Goal: Feedback & Contribution: Contribute content

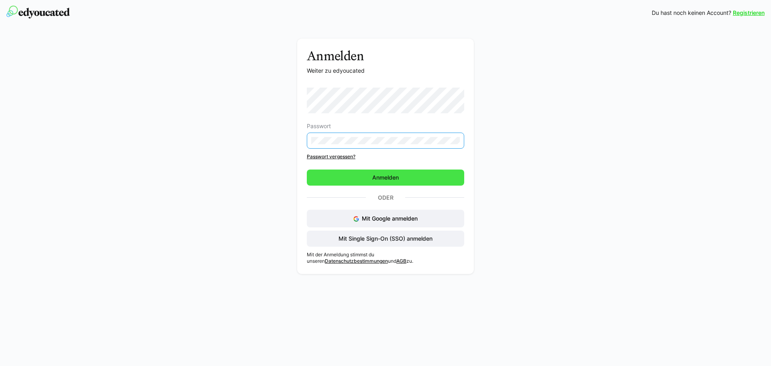
click at [388, 173] on span "Anmelden" at bounding box center [385, 178] width 157 height 16
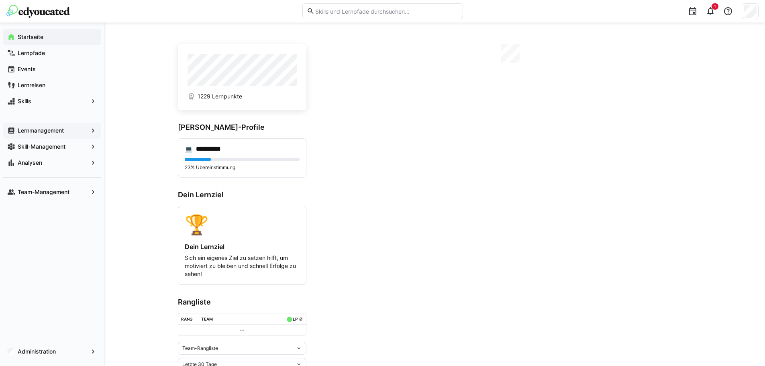
click at [66, 132] on span "Lernmanagement" at bounding box center [51, 131] width 71 height 8
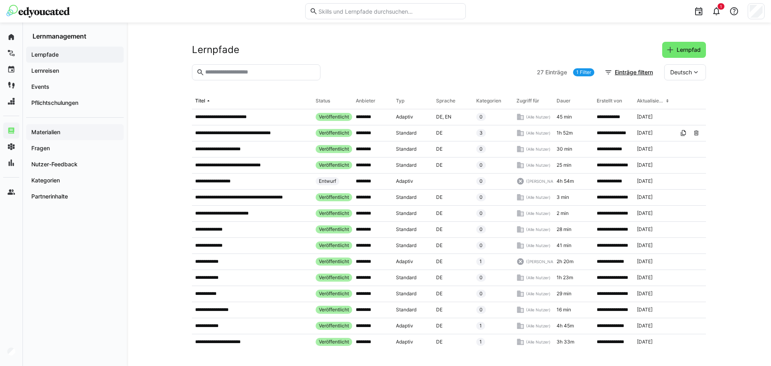
click at [66, 135] on span "Materialien" at bounding box center [75, 132] width 90 height 8
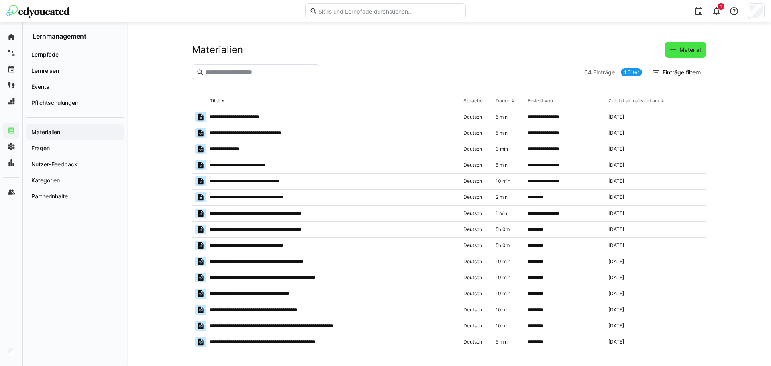
click at [684, 47] on span "Material" at bounding box center [690, 50] width 24 height 8
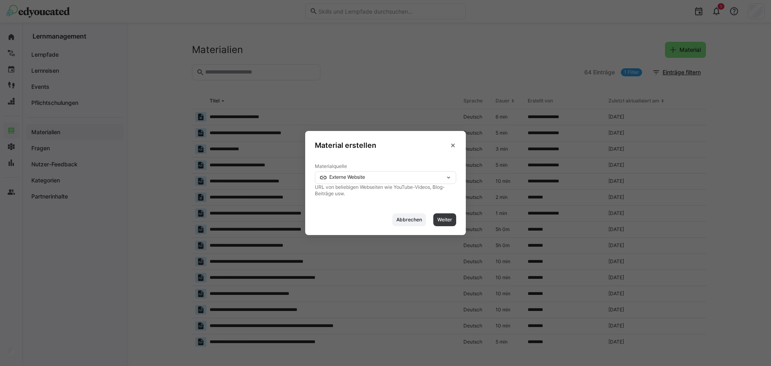
drag, startPoint x: 374, startPoint y: 181, endPoint x: 368, endPoint y: 179, distance: 5.8
click at [373, 180] on div "Externe Website" at bounding box center [385, 177] width 141 height 13
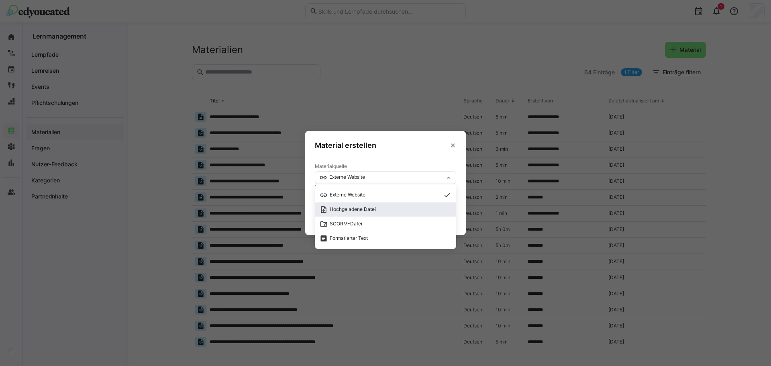
click at [372, 212] on span "Hochgeladene Datei" at bounding box center [348, 210] width 56 height 8
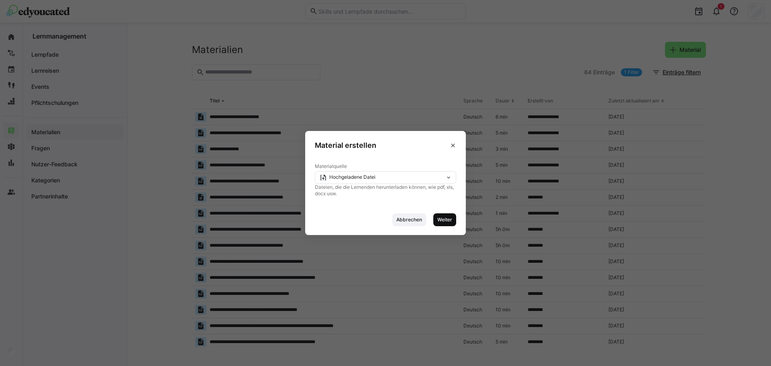
click at [442, 222] on span "Weiter" at bounding box center [445, 219] width 16 height 6
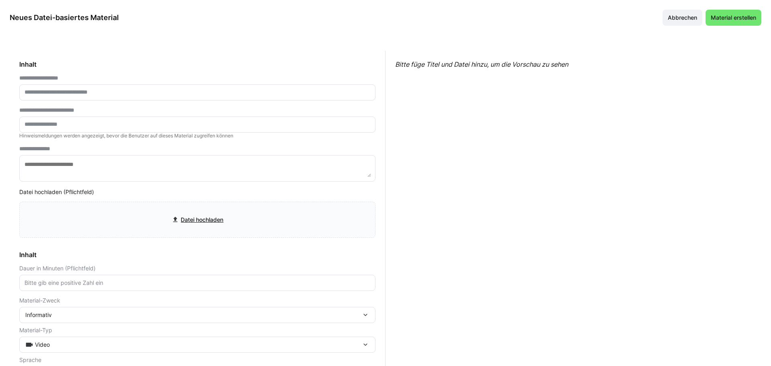
click at [106, 85] on eds-input at bounding box center [197, 92] width 356 height 16
click at [105, 90] on input "text" at bounding box center [197, 92] width 347 height 7
type input "**********"
click at [214, 223] on input "file" at bounding box center [197, 219] width 355 height 35
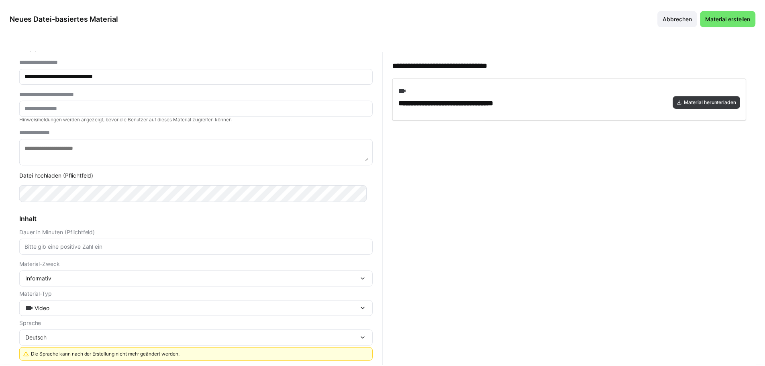
scroll to position [12, 0]
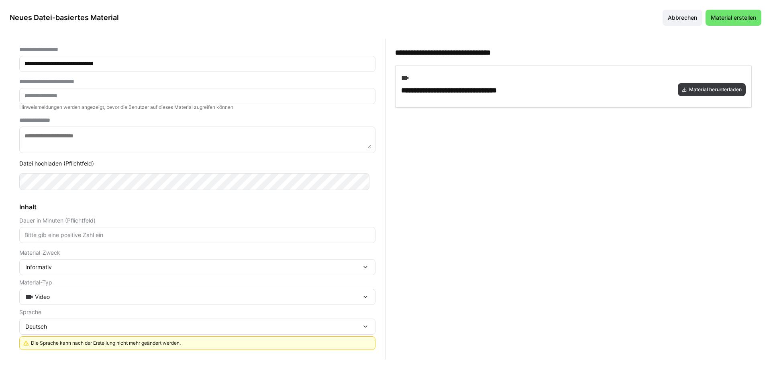
click at [123, 239] on eds-input at bounding box center [197, 235] width 356 height 16
click at [123, 237] on input "number" at bounding box center [197, 234] width 347 height 7
type input "5"
click at [741, 16] on span "Material erstellen" at bounding box center [734, 18] width 48 height 8
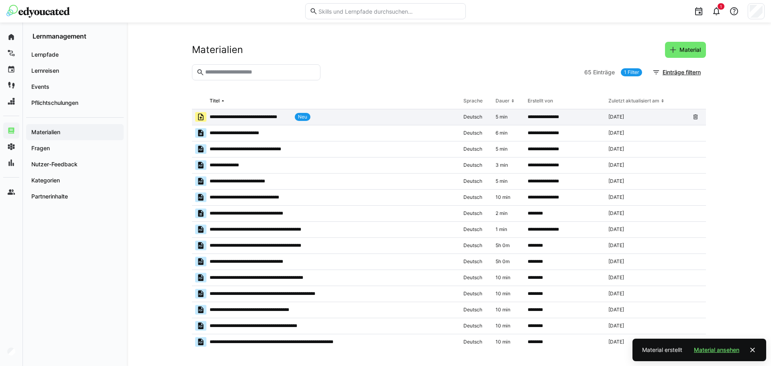
click at [285, 117] on p "**********" at bounding box center [251, 117] width 82 height 6
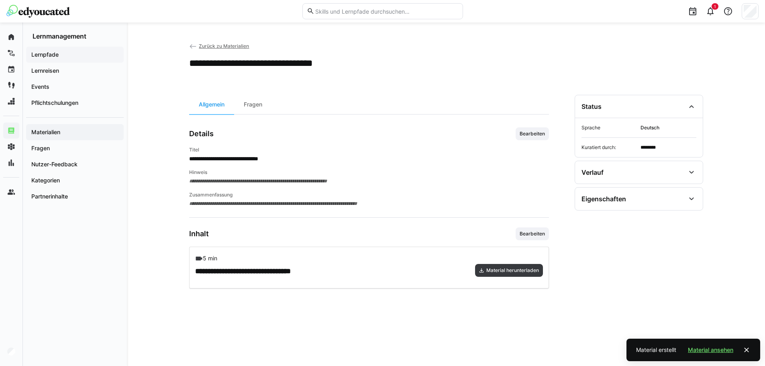
click at [0, 0] on app-navigation-label "Lernpfade" at bounding box center [0, 0] width 0 height 0
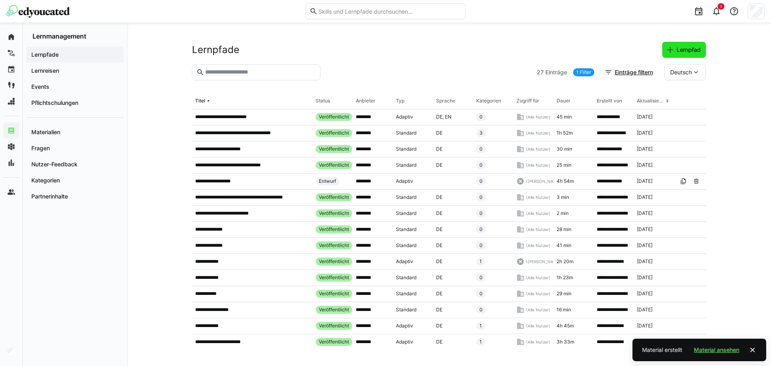
click at [696, 55] on span "Lernpfad" at bounding box center [684, 50] width 44 height 16
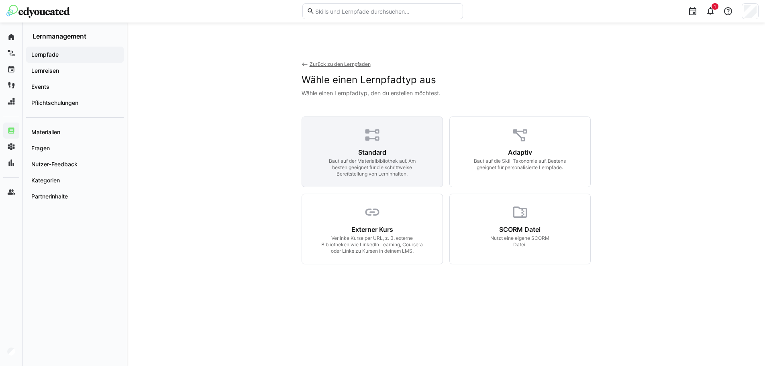
click at [359, 168] on div "Baut auf der Materialbibliothek auf. Am besten geeignet für die schrittweise Be…" at bounding box center [372, 167] width 103 height 19
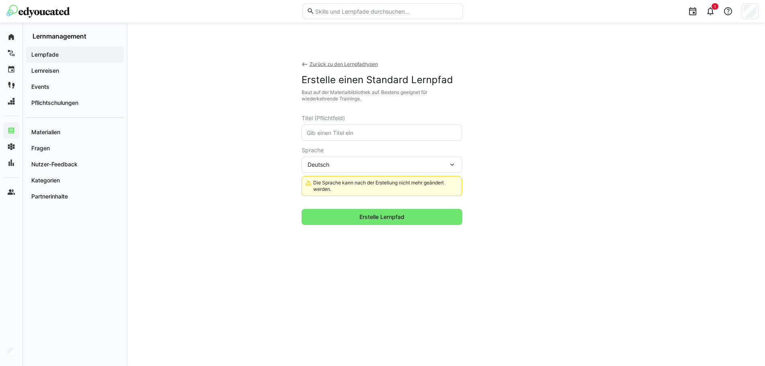
click at [334, 130] on input "text" at bounding box center [382, 132] width 152 height 7
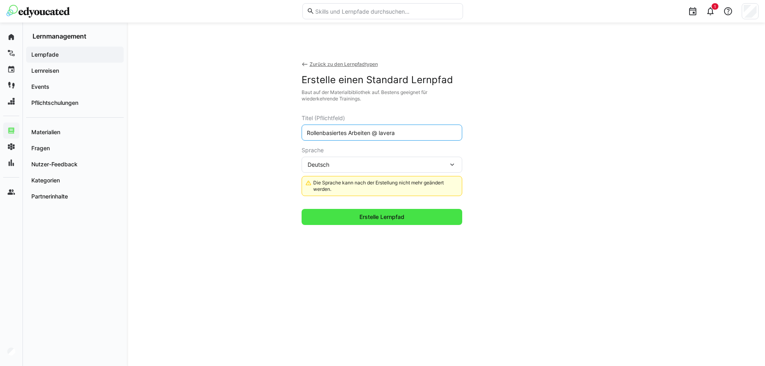
type input "Rollenbasiertes Arbeiten @ lavera"
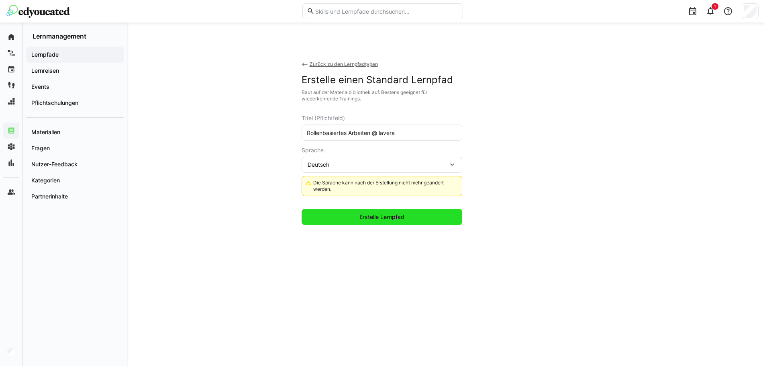
click at [364, 218] on span "Erstelle Lernpfad" at bounding box center [381, 217] width 47 height 8
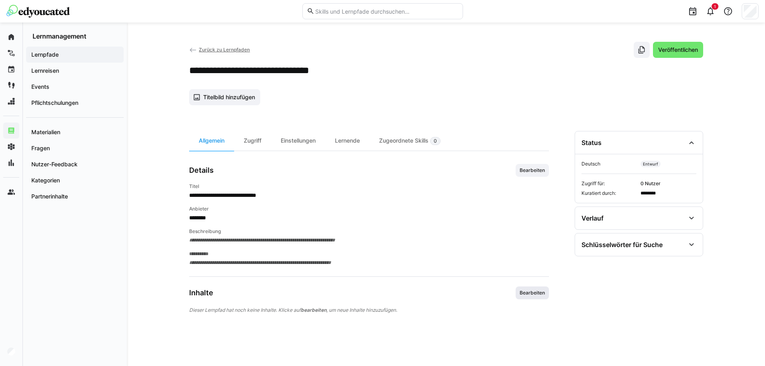
click at [543, 296] on span "Bearbeiten" at bounding box center [532, 292] width 33 height 13
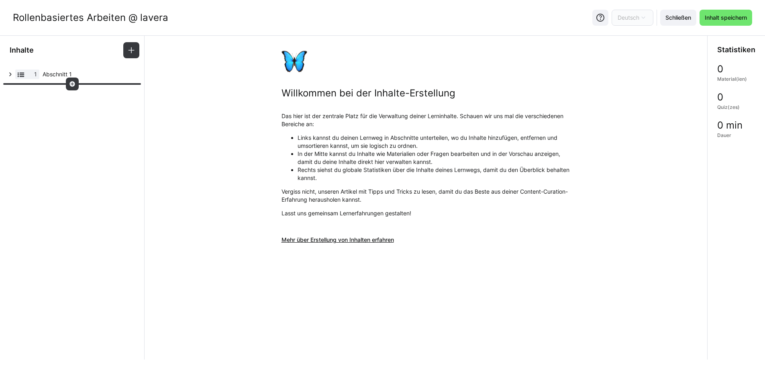
click at [69, 82] on eds-icon at bounding box center [72, 84] width 6 height 6
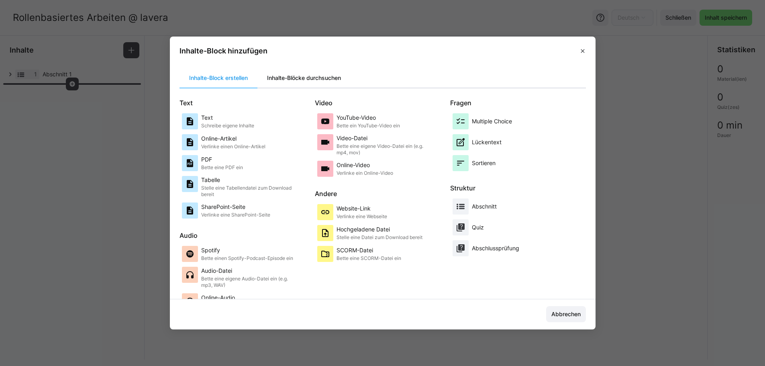
click at [276, 86] on div "Inhalte-Blöcke durchsuchen" at bounding box center [303, 77] width 93 height 19
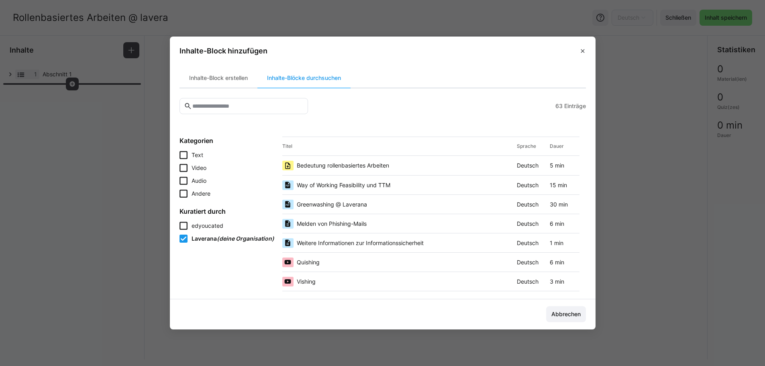
click at [333, 166] on span "Bedeutung rollenbasiertes Arbeiten" at bounding box center [343, 165] width 92 height 8
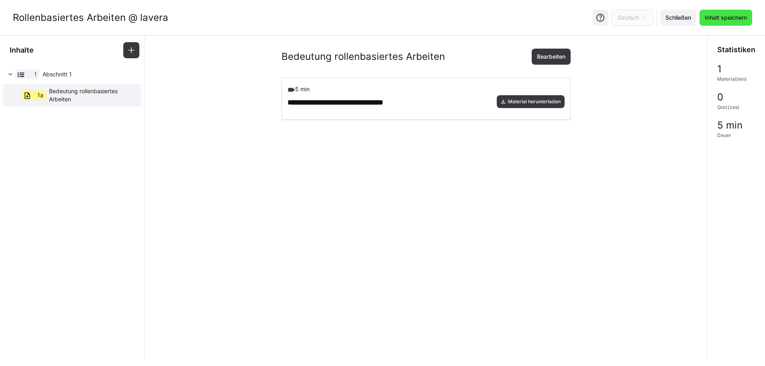
click at [743, 16] on span "Inhalt speichern" at bounding box center [726, 18] width 45 height 8
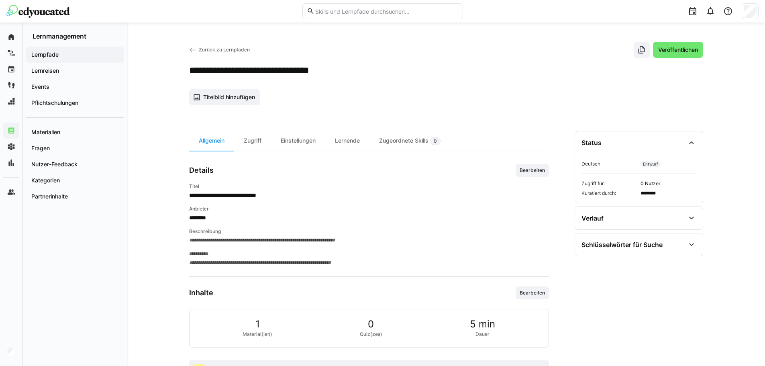
scroll to position [31, 0]
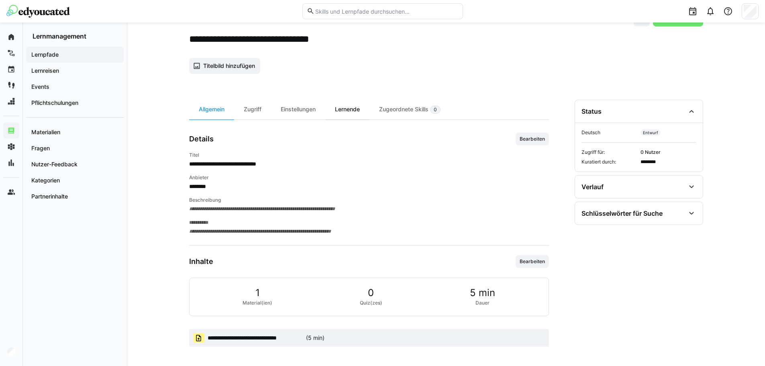
click at [340, 112] on div "Lernende" at bounding box center [347, 110] width 44 height 20
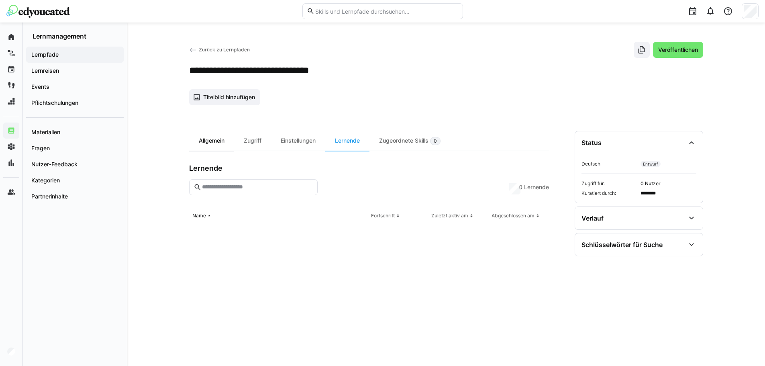
click at [211, 150] on div "Allgemein" at bounding box center [211, 141] width 45 height 20
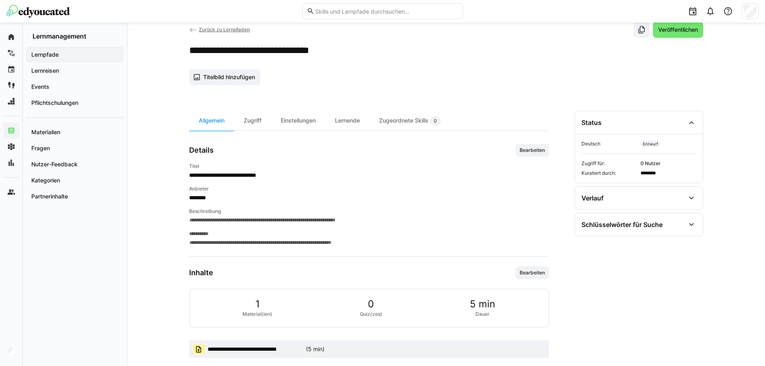
scroll to position [31, 0]
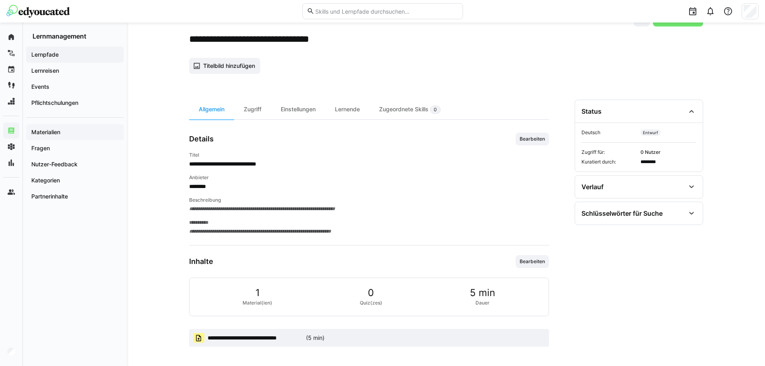
click at [54, 127] on div "Materialien" at bounding box center [75, 132] width 98 height 16
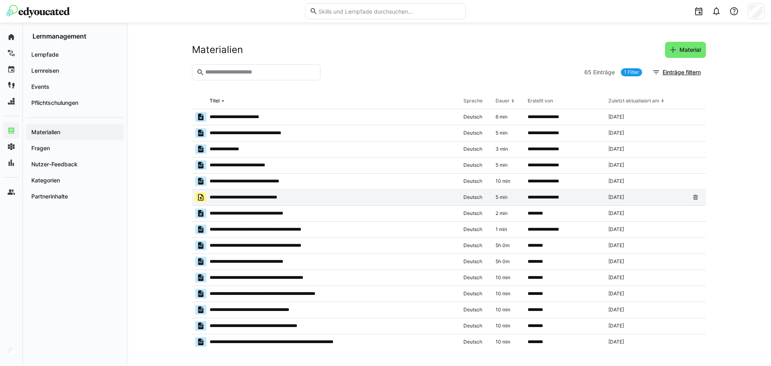
click at [278, 201] on app-table-first-column "**********" at bounding box center [326, 197] width 262 height 10
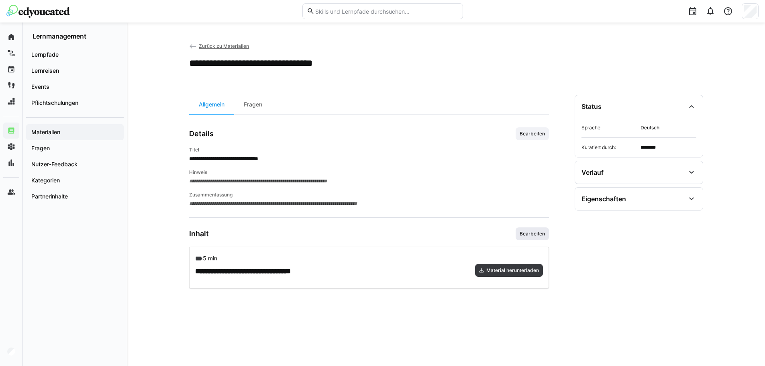
click at [533, 236] on span "Bearbeiten" at bounding box center [532, 234] width 27 height 6
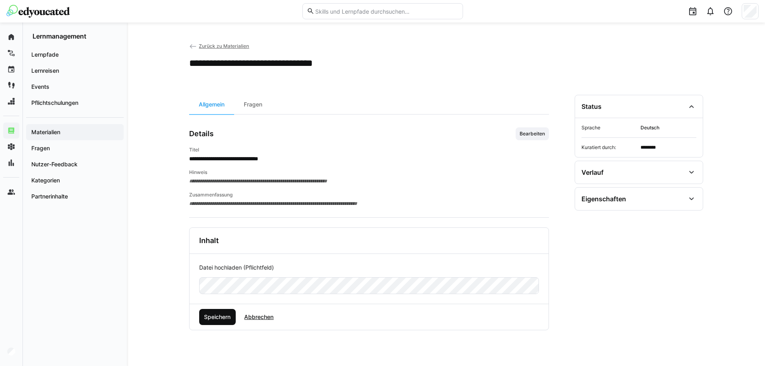
click at [215, 317] on span "Speichern" at bounding box center [217, 317] width 29 height 8
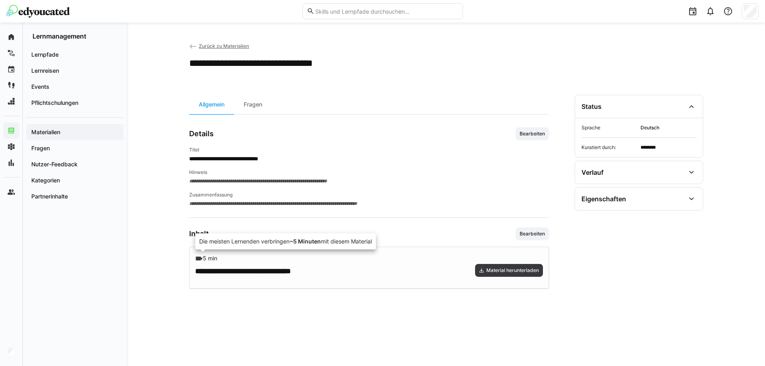
click at [213, 261] on span "5 min" at bounding box center [210, 258] width 14 height 7
click at [538, 92] on app-header-sidebar-layout "**********" at bounding box center [446, 330] width 514 height 577
click at [527, 234] on span "Bearbeiten" at bounding box center [532, 234] width 27 height 6
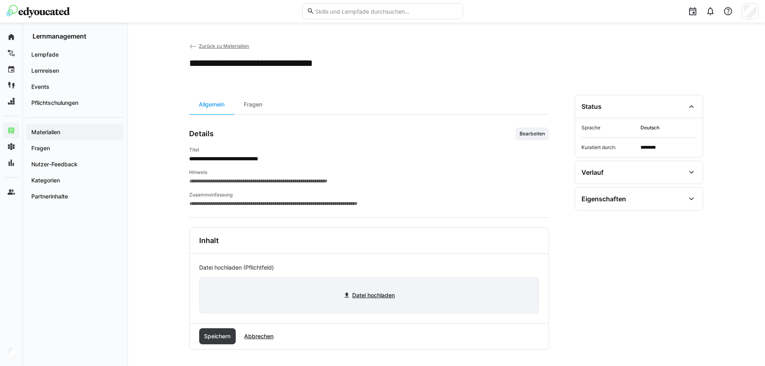
click at [357, 296] on input "file" at bounding box center [369, 295] width 339 height 35
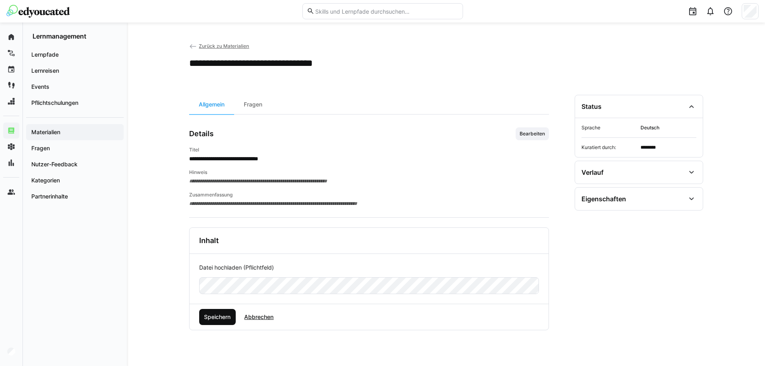
click at [208, 317] on span "Speichern" at bounding box center [217, 317] width 29 height 8
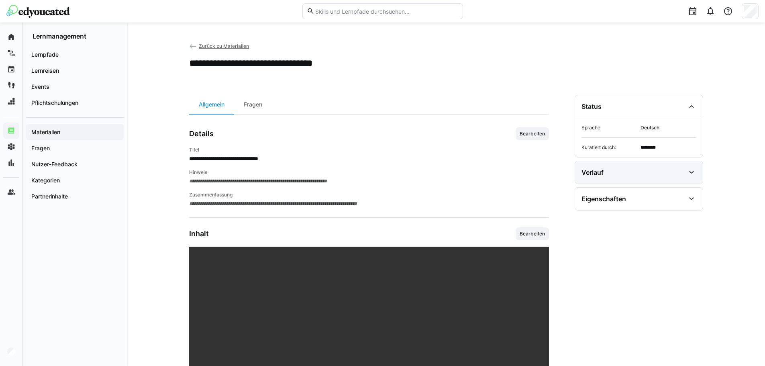
click at [602, 175] on div "Verlauf" at bounding box center [593, 172] width 22 height 8
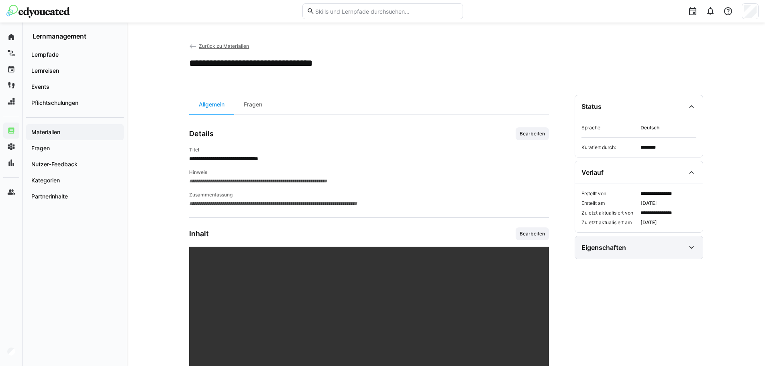
click at [616, 254] on div "Eigenschaften" at bounding box center [639, 247] width 128 height 22
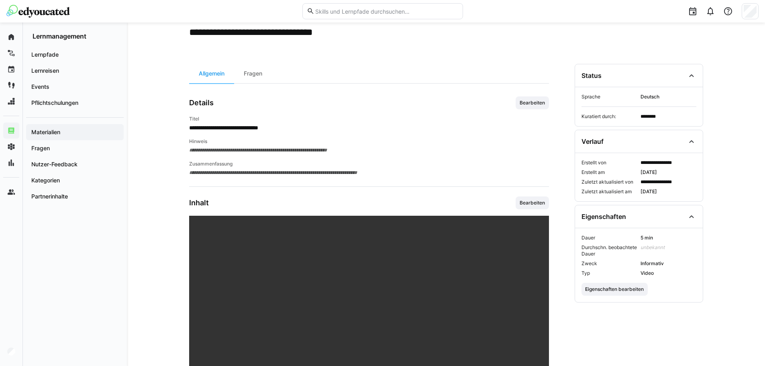
scroll to position [40, 0]
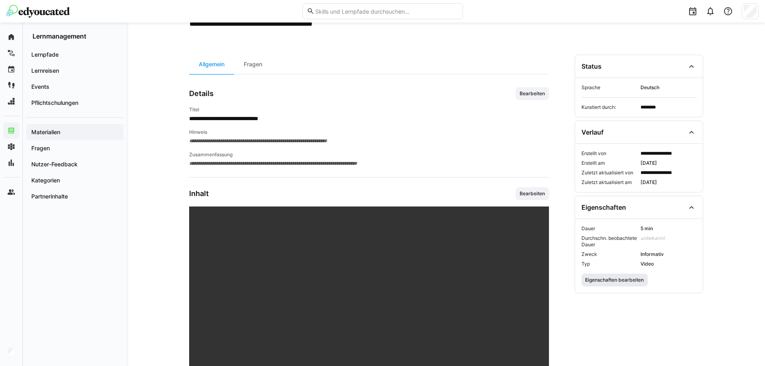
click at [596, 282] on span "Eigenschaften bearbeiten" at bounding box center [615, 280] width 60 height 6
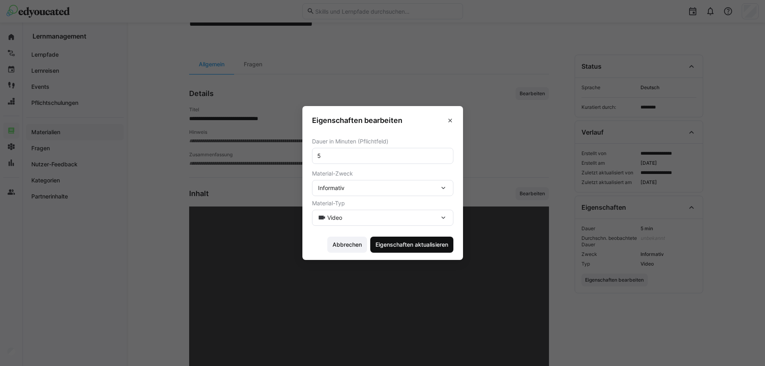
click at [418, 250] on span "Eigenschaften aktualisieren" at bounding box center [411, 245] width 83 height 16
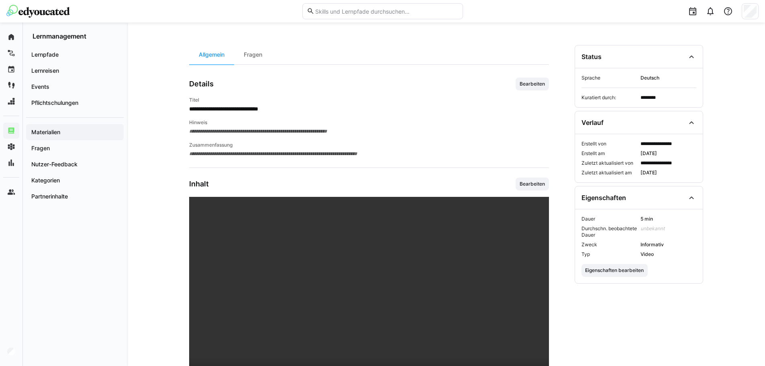
scroll to position [0, 0]
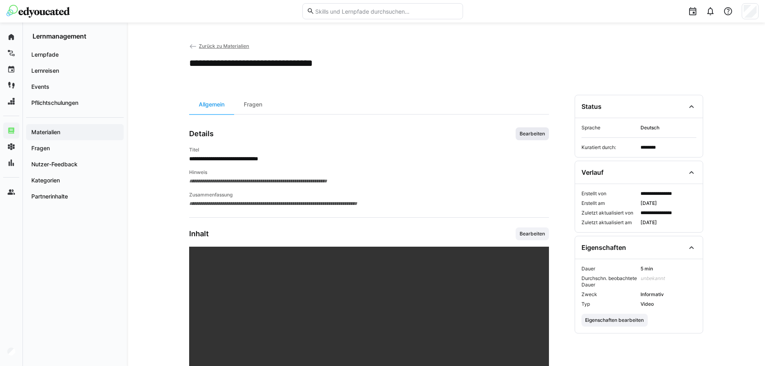
click at [533, 128] on span "Bearbeiten" at bounding box center [532, 133] width 33 height 13
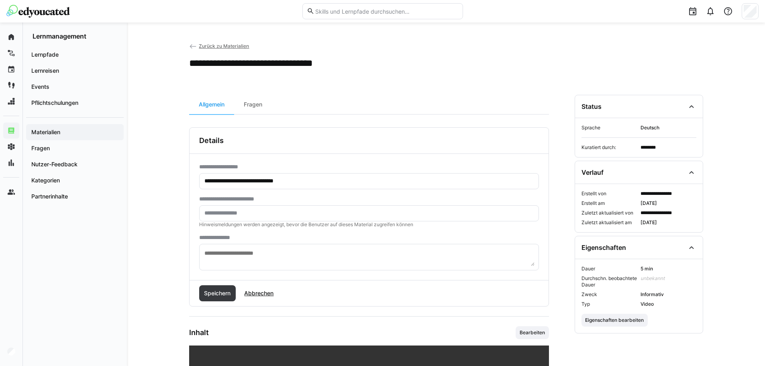
click at [196, 46] on eds-icon at bounding box center [193, 47] width 8 height 8
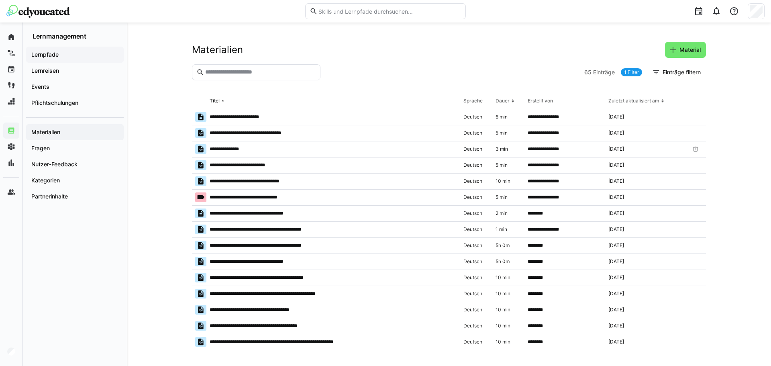
click at [70, 58] on span "Lernpfade" at bounding box center [75, 55] width 90 height 8
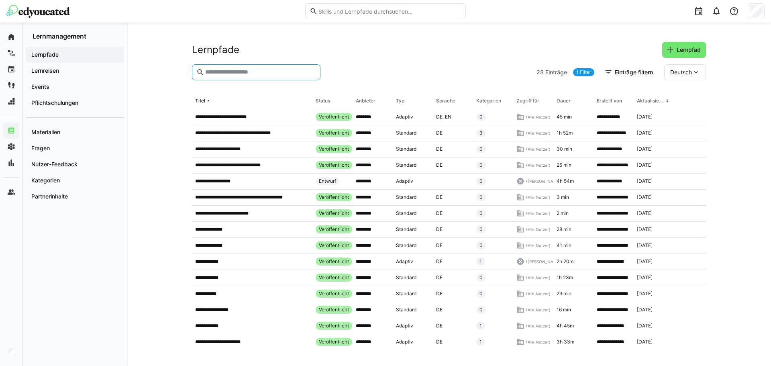
click at [224, 69] on input "text" at bounding box center [260, 72] width 112 height 7
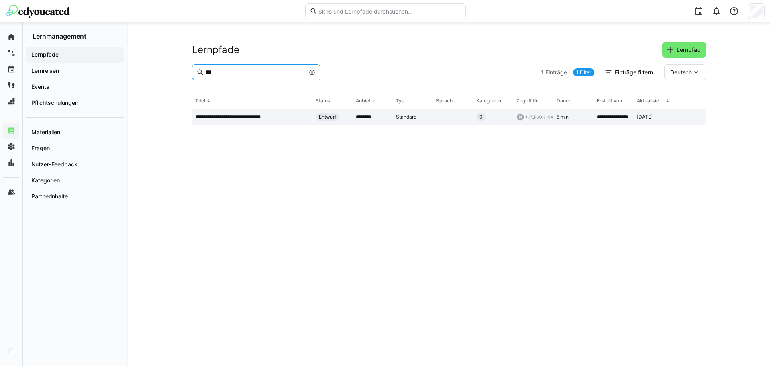
type input "***"
click at [229, 118] on p "**********" at bounding box center [234, 117] width 78 height 6
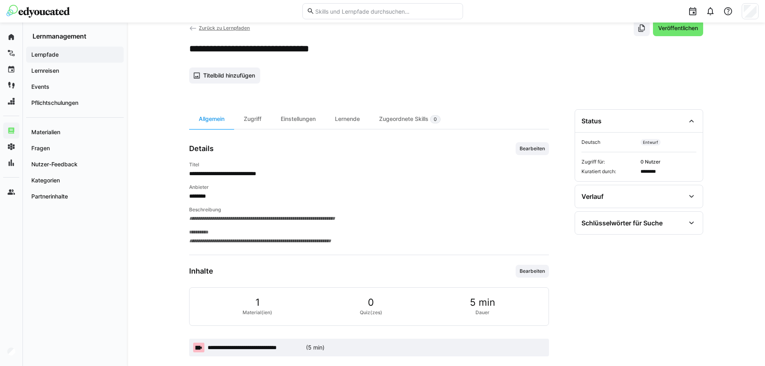
scroll to position [31, 0]
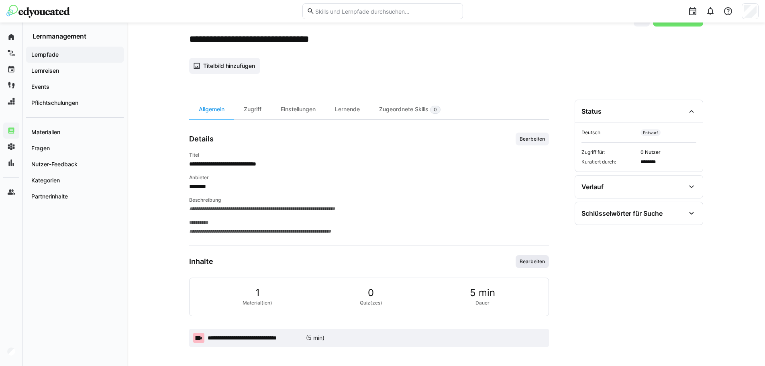
click at [531, 265] on span "Bearbeiten" at bounding box center [532, 261] width 33 height 13
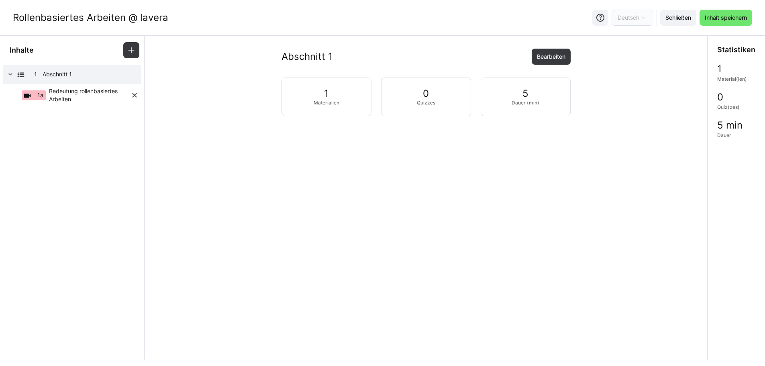
click at [84, 99] on span "Bedeutung rollenbasiertes Arbeiten" at bounding box center [90, 95] width 82 height 16
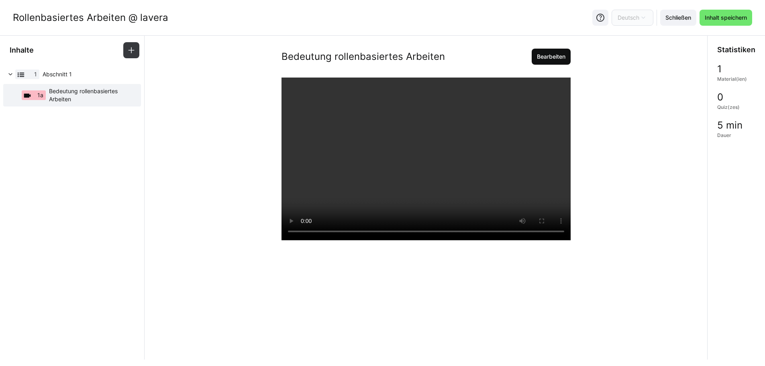
click at [547, 63] on span "Bearbeiten" at bounding box center [551, 57] width 39 height 16
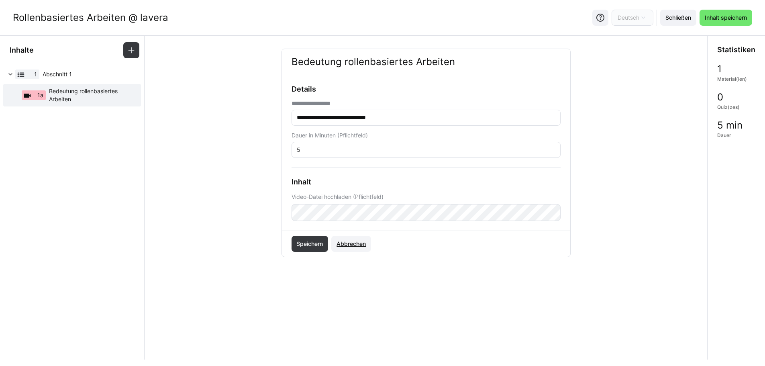
click at [343, 250] on span "Abbrechen" at bounding box center [351, 244] width 40 height 16
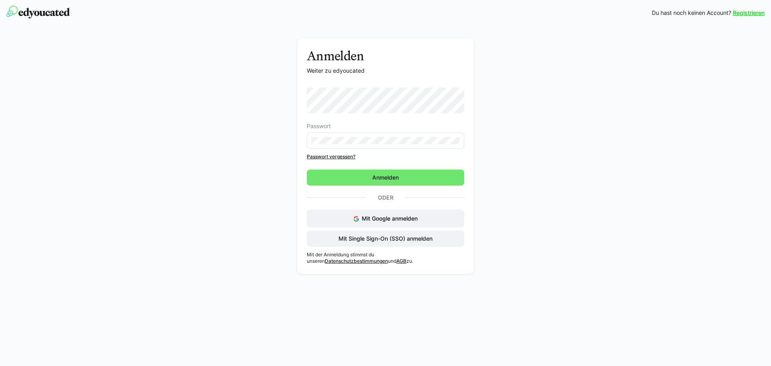
click at [723, 151] on div "Anmelden Weiter zu edyoucated Passwort Passwort vergessen? Anmelden Oder Mit Go…" at bounding box center [385, 152] width 771 height 252
click at [390, 178] on span "Anmelden" at bounding box center [385, 178] width 29 height 8
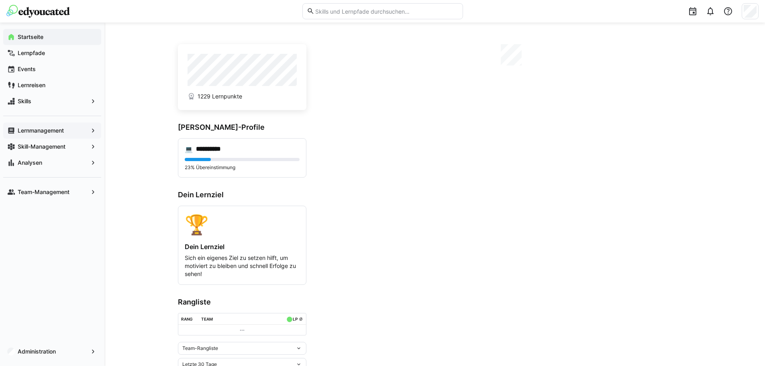
click at [0, 0] on app-navigation-label "Lernmanagement" at bounding box center [0, 0] width 0 height 0
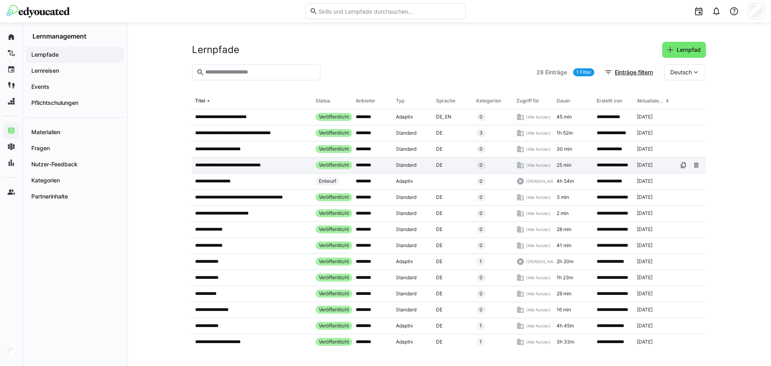
click at [252, 165] on p "**********" at bounding box center [233, 165] width 76 height 6
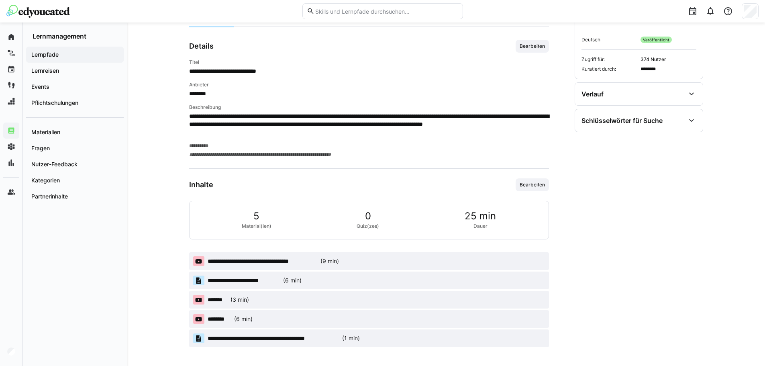
scroll to position [263, 0]
click at [277, 256] on div "**********" at bounding box center [266, 261] width 146 height 10
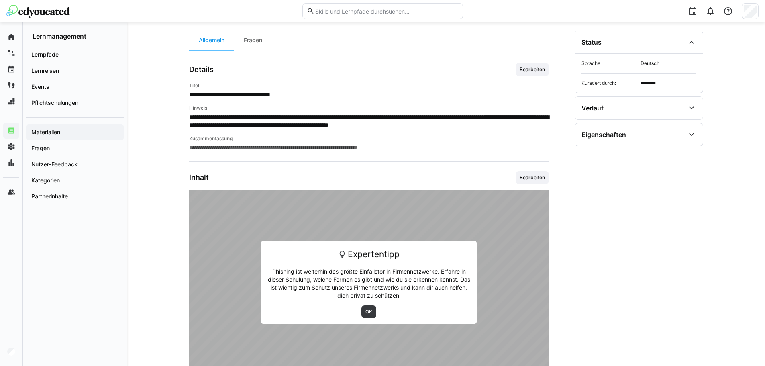
scroll to position [117, 0]
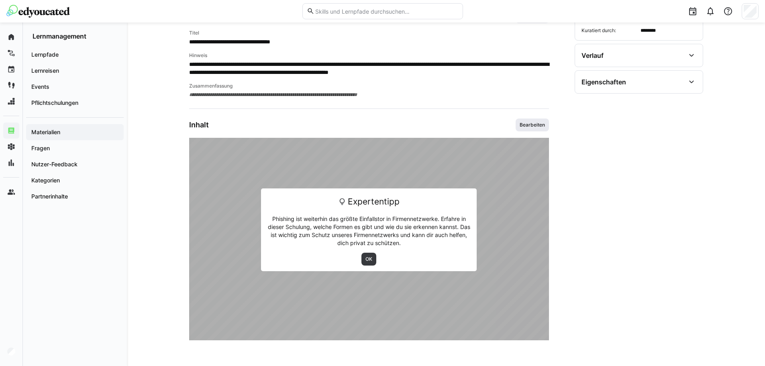
click at [535, 126] on span "Bearbeiten" at bounding box center [532, 125] width 27 height 6
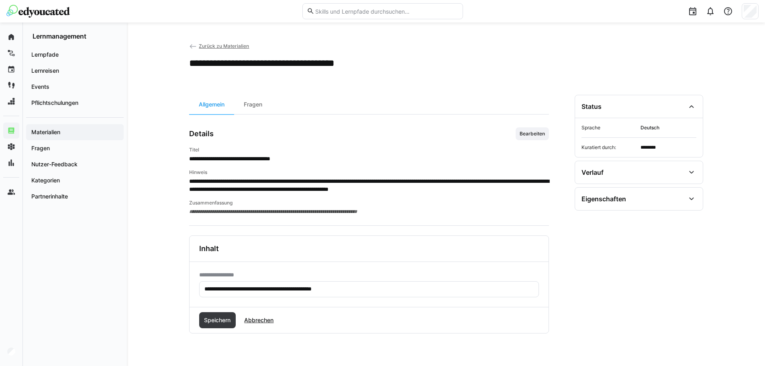
scroll to position [0, 0]
click at [271, 319] on span "Abbrechen" at bounding box center [259, 320] width 32 height 8
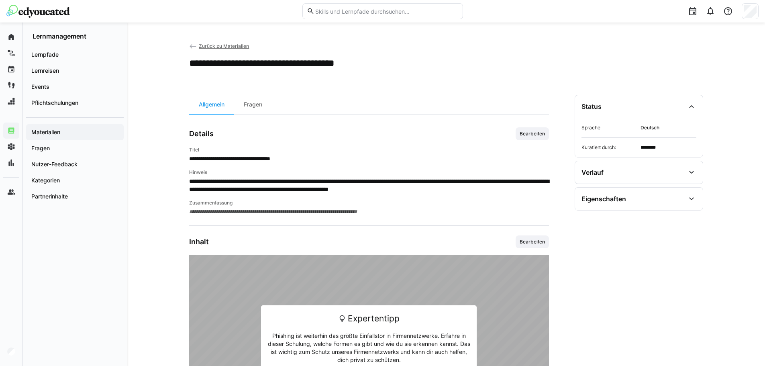
click at [0, 0] on app-navigation-label "Materialien" at bounding box center [0, 0] width 0 height 0
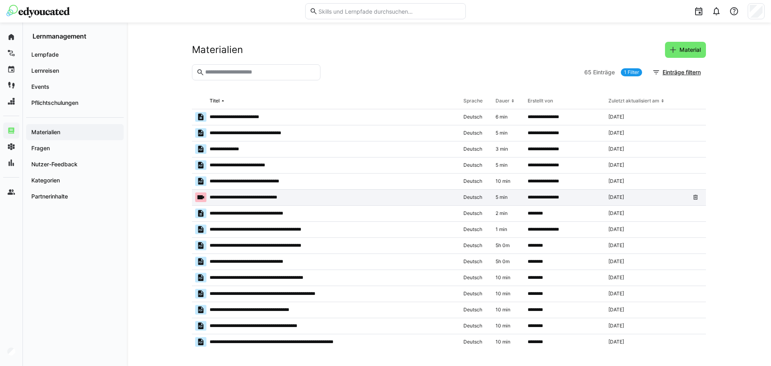
click at [248, 200] on p "**********" at bounding box center [251, 197] width 82 height 6
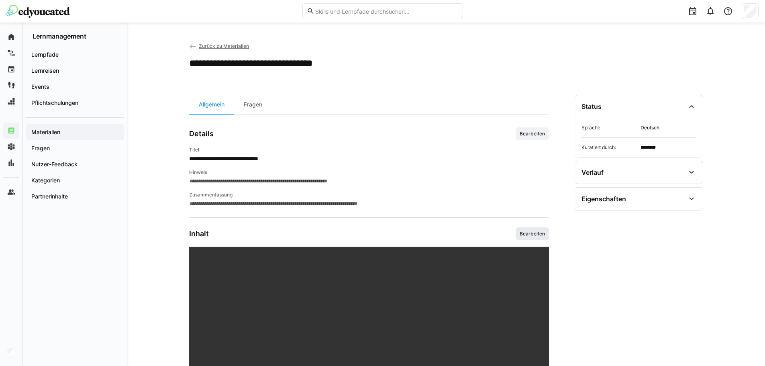
click at [536, 237] on span "Bearbeiten" at bounding box center [532, 234] width 27 height 6
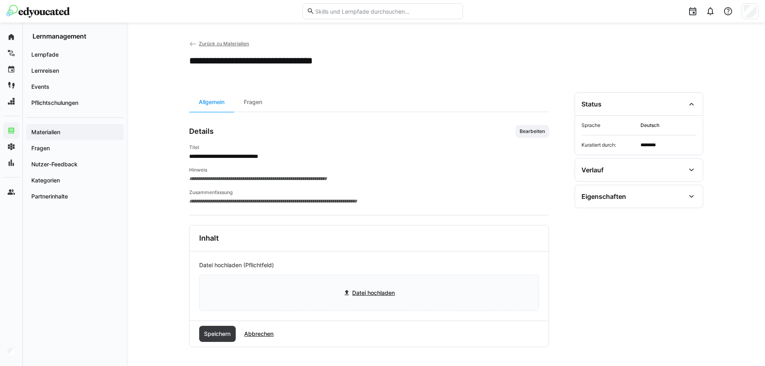
scroll to position [3, 0]
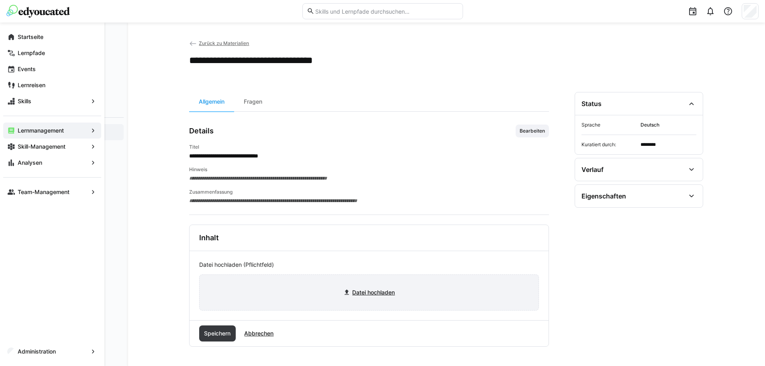
click at [361, 288] on input "file" at bounding box center [369, 292] width 339 height 35
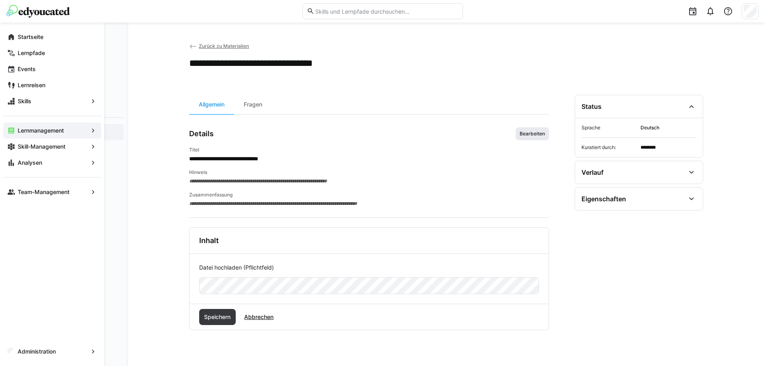
click at [525, 139] on span "Bearbeiten" at bounding box center [532, 133] width 33 height 13
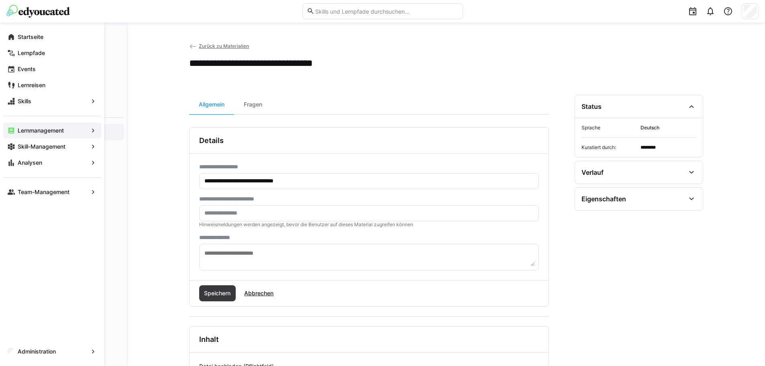
click at [288, 182] on input "**********" at bounding box center [369, 181] width 331 height 7
type input "**********"
click at [224, 288] on span "Speichern" at bounding box center [217, 293] width 37 height 16
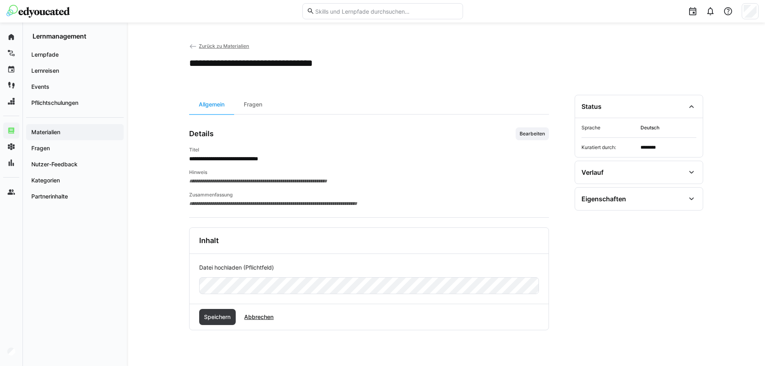
click at [191, 45] on eds-icon at bounding box center [193, 47] width 8 height 8
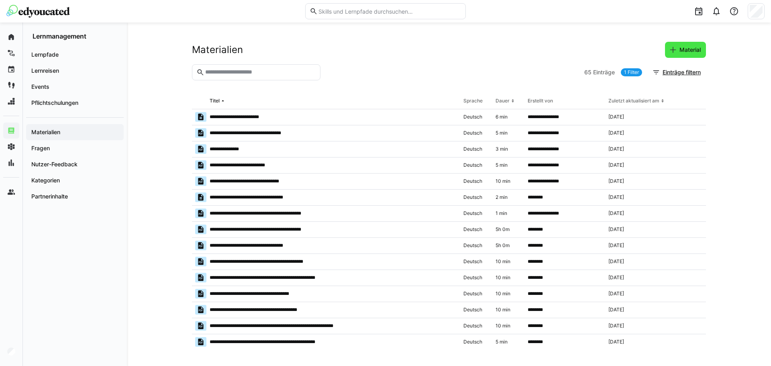
click at [676, 52] on eds-icon at bounding box center [673, 50] width 8 height 8
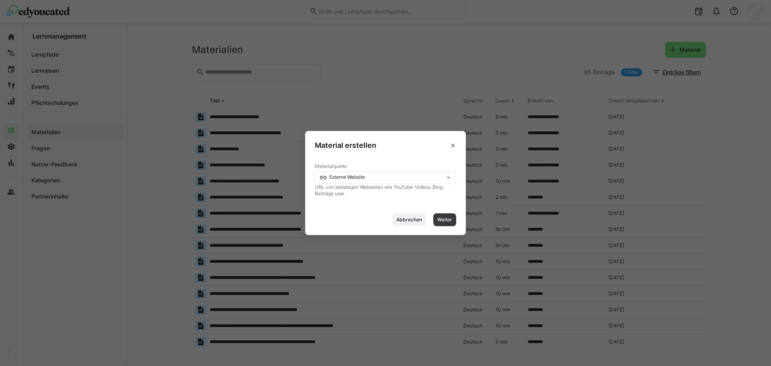
click at [440, 177] on div "Externe Website" at bounding box center [382, 178] width 126 height 6
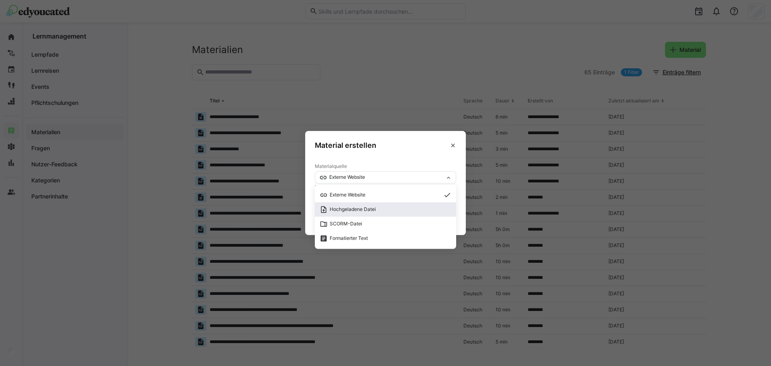
click at [406, 203] on span "Hochgeladene Datei" at bounding box center [385, 209] width 141 height 14
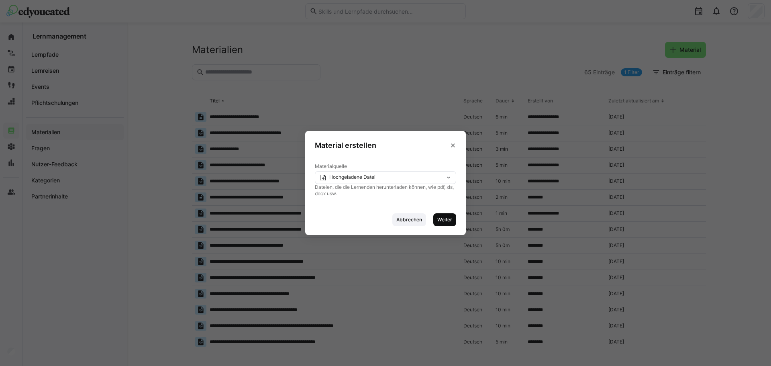
click at [442, 220] on span "Weiter" at bounding box center [445, 219] width 16 height 6
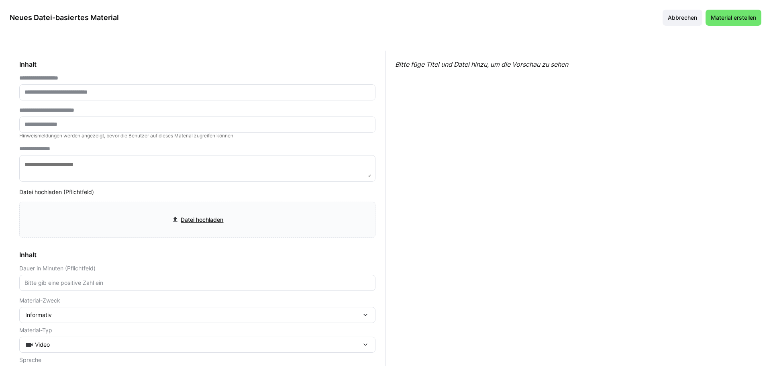
click at [97, 91] on input "text" at bounding box center [197, 92] width 347 height 7
type input "**********"
click at [209, 222] on input "file" at bounding box center [197, 219] width 355 height 35
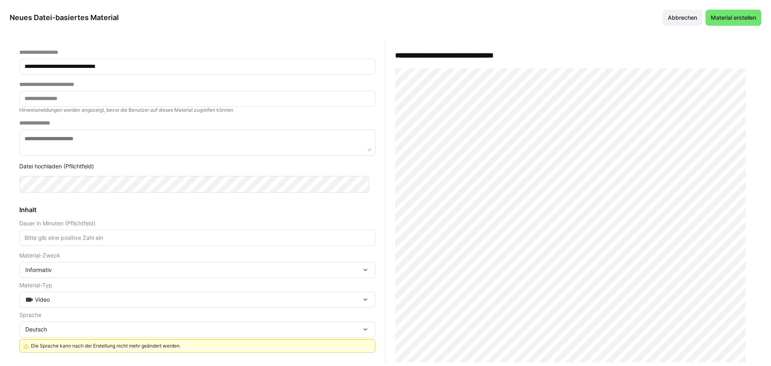
scroll to position [12, 0]
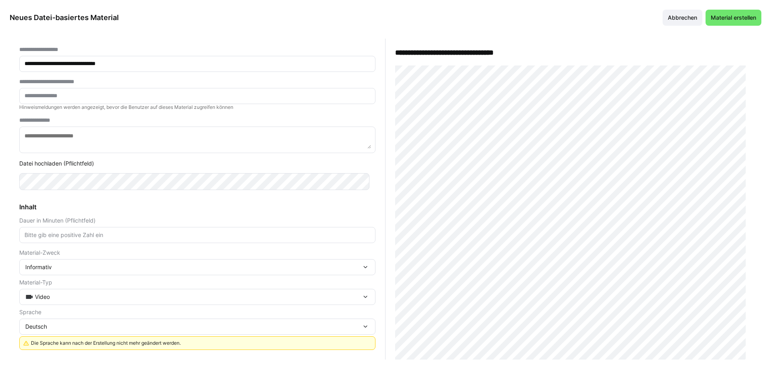
click at [119, 237] on input "number" at bounding box center [197, 234] width 347 height 7
type input "4"
click at [56, 301] on div "Video" at bounding box center [197, 297] width 356 height 16
click at [51, 236] on div "Text" at bounding box center [194, 233] width 341 height 8
click at [731, 18] on span "Material erstellen" at bounding box center [734, 18] width 48 height 8
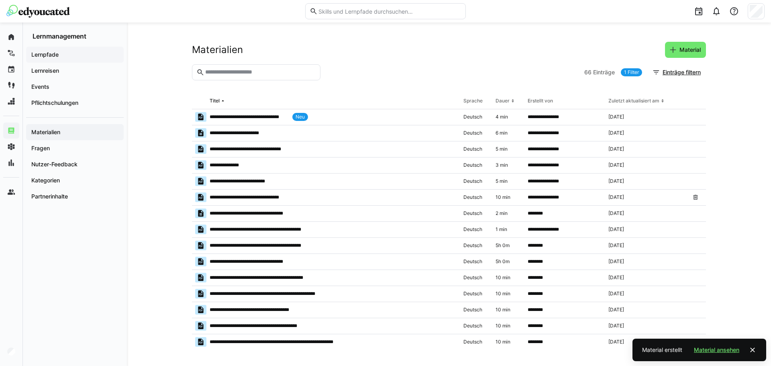
click at [0, 0] on app-navigation-label "Lernpfade" at bounding box center [0, 0] width 0 height 0
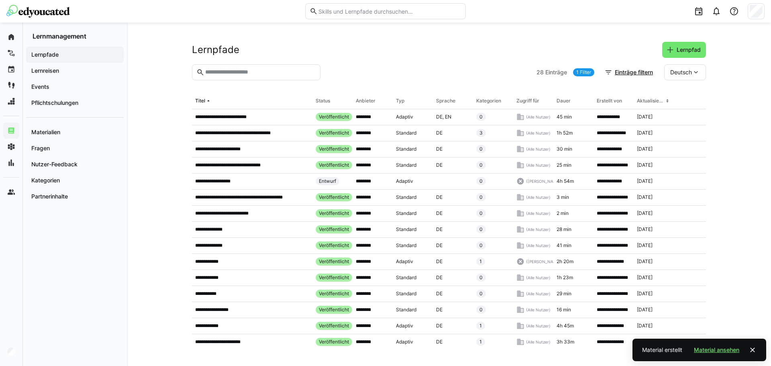
click at [231, 78] on eds-input at bounding box center [256, 72] width 129 height 16
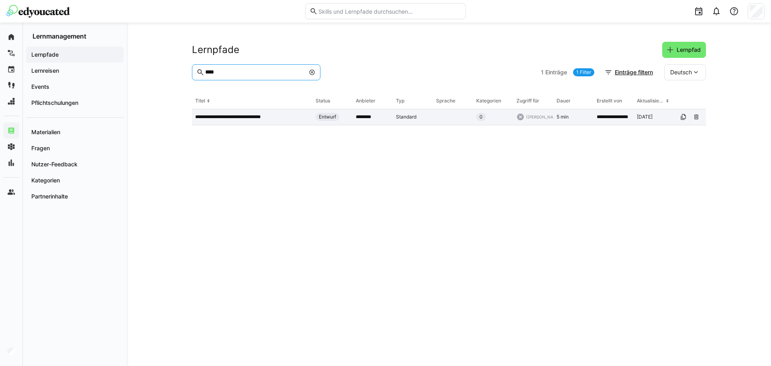
type input "****"
click at [223, 121] on div "**********" at bounding box center [252, 117] width 121 height 16
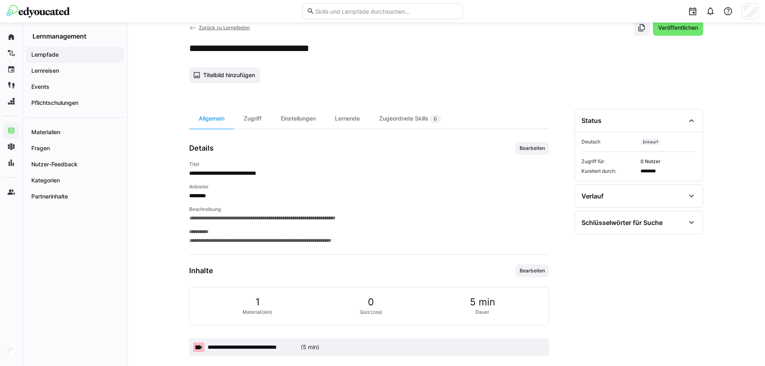
scroll to position [31, 0]
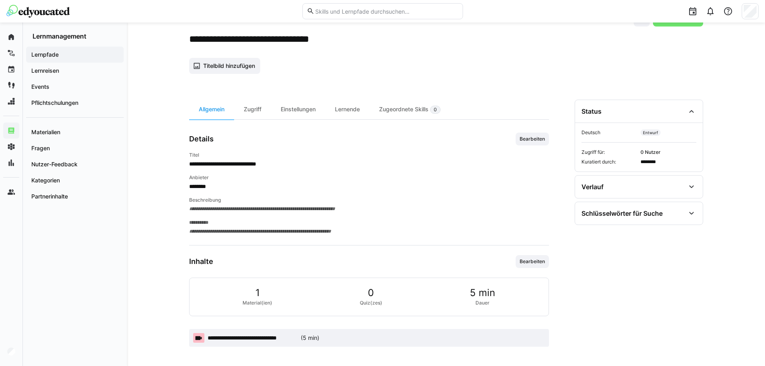
click at [521, 254] on app-learning-path-details-general "**********" at bounding box center [369, 240] width 360 height 214
click at [522, 261] on span "Bearbeiten" at bounding box center [532, 261] width 27 height 6
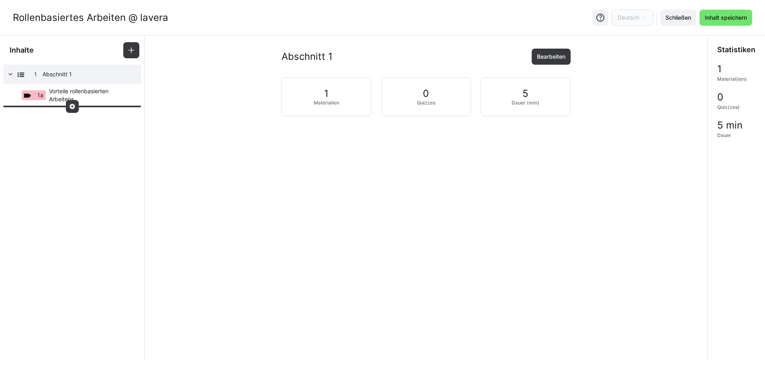
click at [70, 106] on eds-icon at bounding box center [72, 106] width 6 height 6
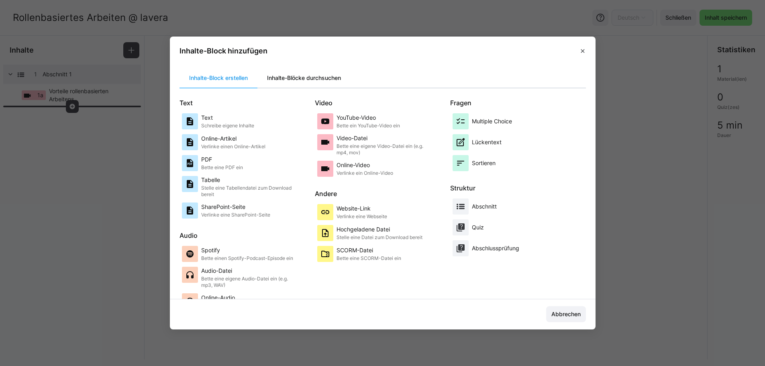
click at [283, 79] on div "Inhalte-Blöcke durchsuchen" at bounding box center [303, 77] width 93 height 19
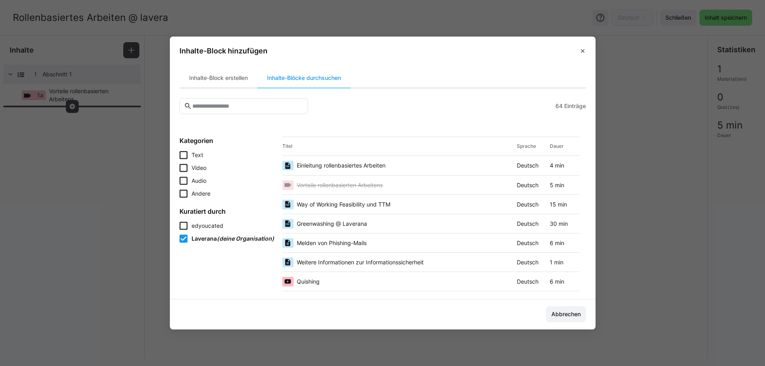
click at [323, 160] on div "Einleitung rollenbasiertes Arbeiten Deutsch 4 min" at bounding box center [430, 165] width 297 height 19
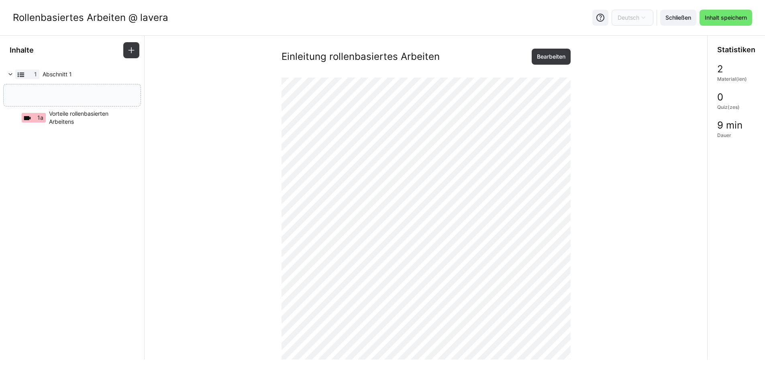
drag, startPoint x: 61, startPoint y: 123, endPoint x: 68, endPoint y: 96, distance: 28.4
click at [58, 121] on span "Vorteile rollenbasierten Arbeitens" at bounding box center [90, 118] width 82 height 16
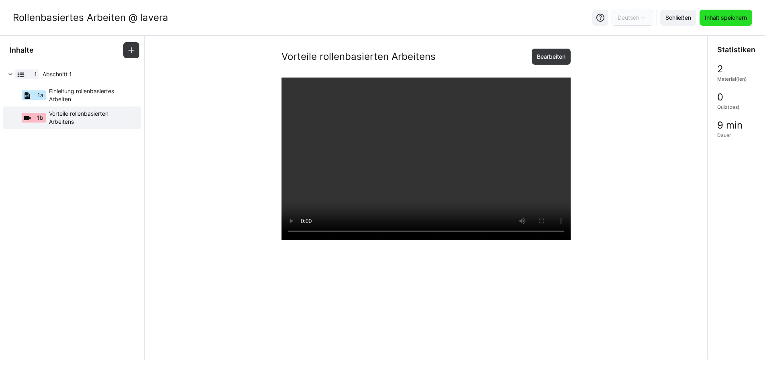
click at [723, 19] on span "Inhalt speichern" at bounding box center [726, 18] width 45 height 8
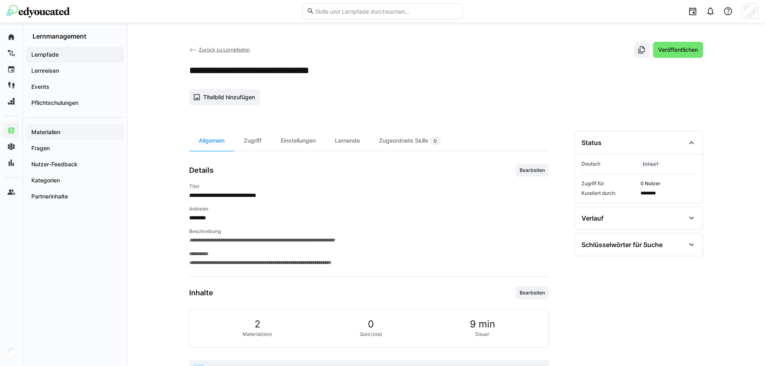
click at [0, 0] on app-navigation-label "Materialien" at bounding box center [0, 0] width 0 height 0
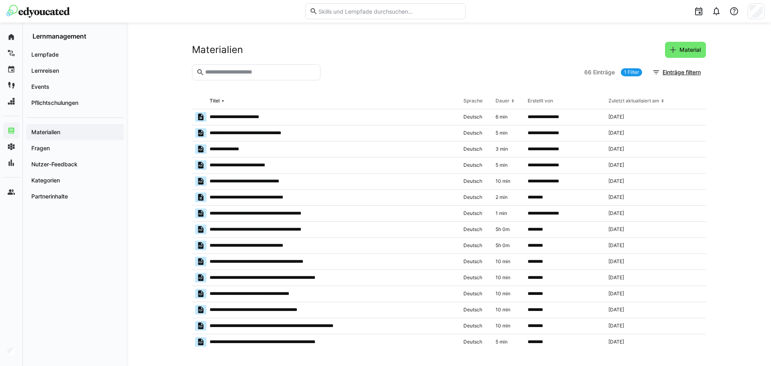
click at [236, 76] on input "text" at bounding box center [260, 72] width 112 height 7
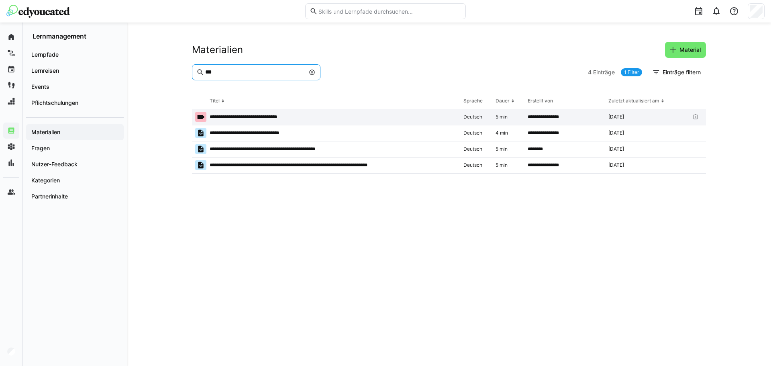
type input "***"
click at [231, 117] on p "**********" at bounding box center [249, 117] width 78 height 6
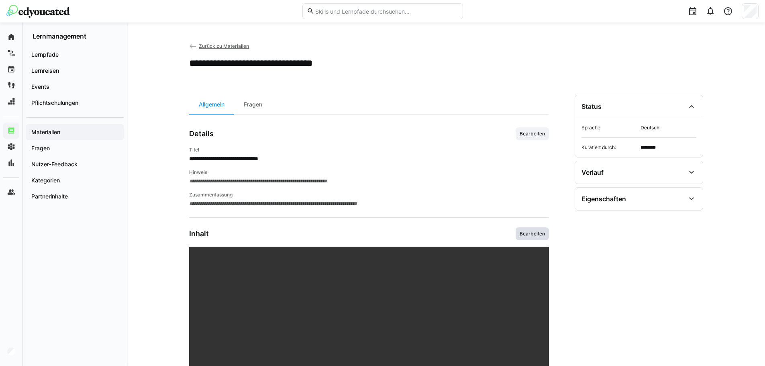
click at [520, 237] on span "Bearbeiten" at bounding box center [532, 234] width 27 height 6
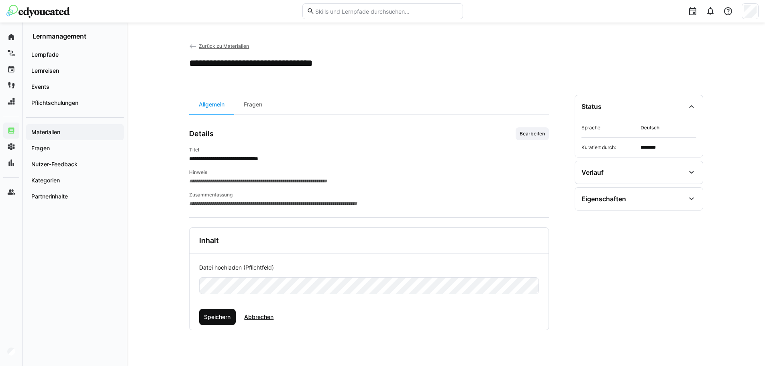
click at [213, 316] on span "Speichern" at bounding box center [217, 317] width 29 height 8
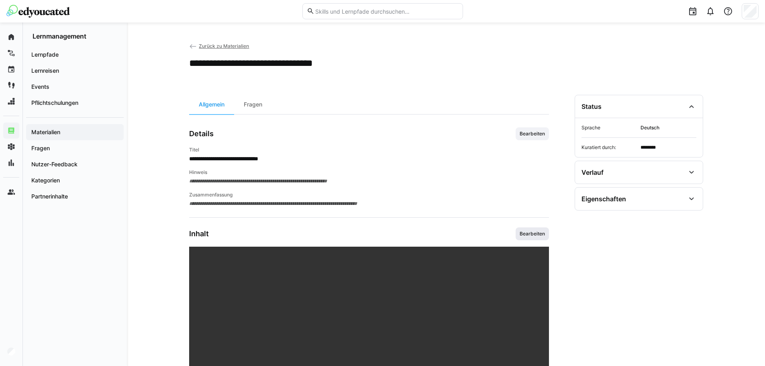
click at [537, 233] on span "Bearbeiten" at bounding box center [532, 234] width 27 height 6
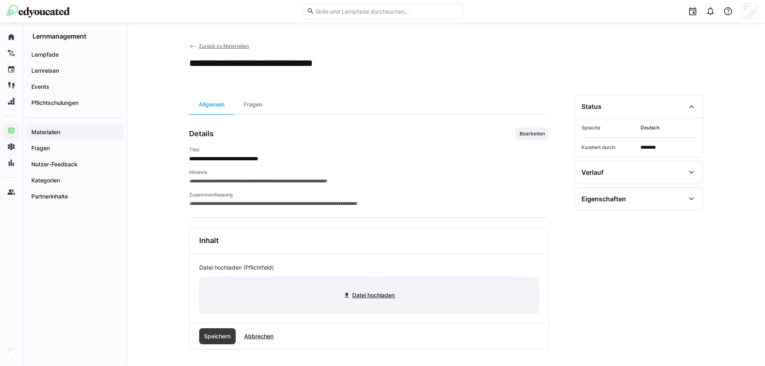
click at [380, 292] on input "file" at bounding box center [369, 295] width 339 height 35
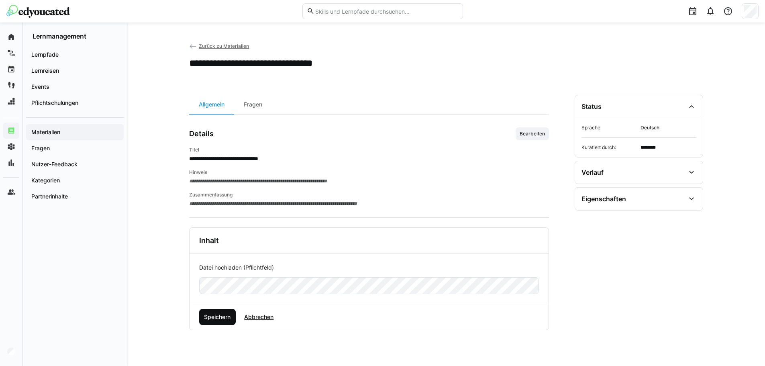
click at [211, 316] on span "Speichern" at bounding box center [217, 317] width 29 height 8
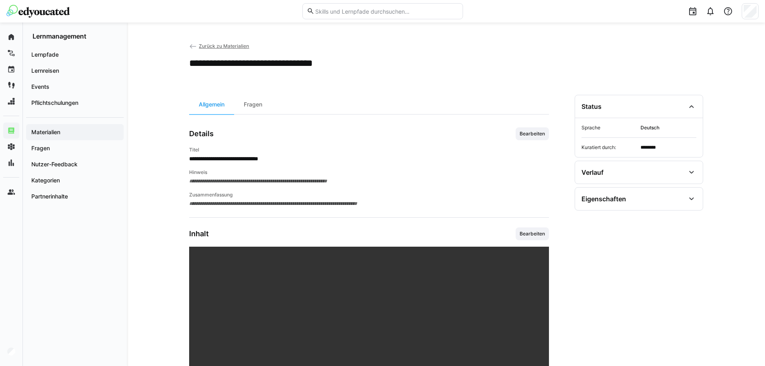
click at [194, 47] on eds-icon at bounding box center [193, 47] width 8 height 8
